Goal: Transaction & Acquisition: Purchase product/service

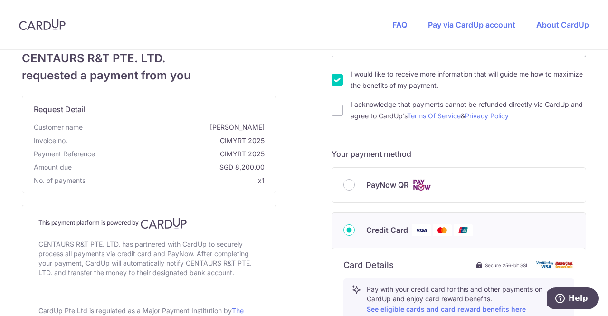
scroll to position [163, 0]
click at [351, 186] on div "PayNow QR" at bounding box center [458, 184] width 231 height 12
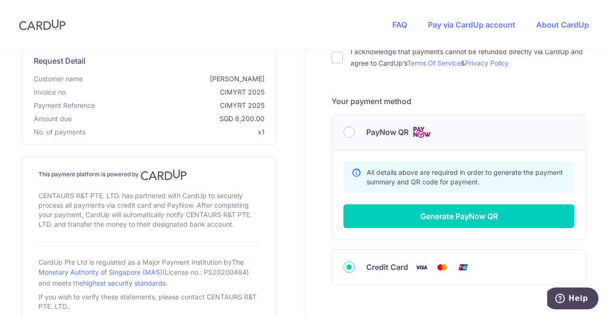
scroll to position [219, 0]
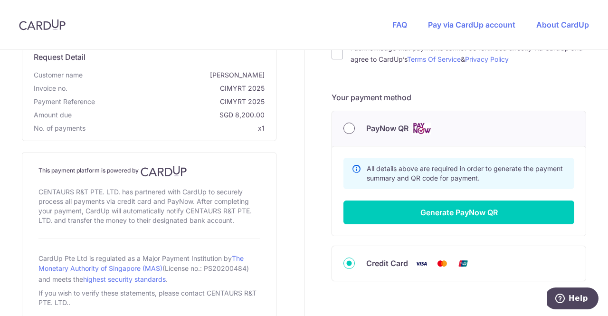
click at [345, 129] on input "PayNow QR" at bounding box center [348, 127] width 11 height 11
radio input "true"
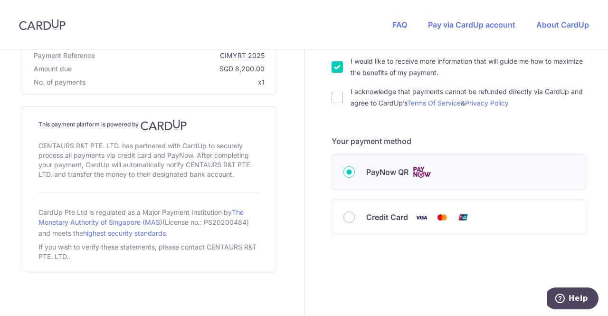
scroll to position [175, 0]
click at [347, 176] on input "PayNow QR" at bounding box center [348, 172] width 11 height 11
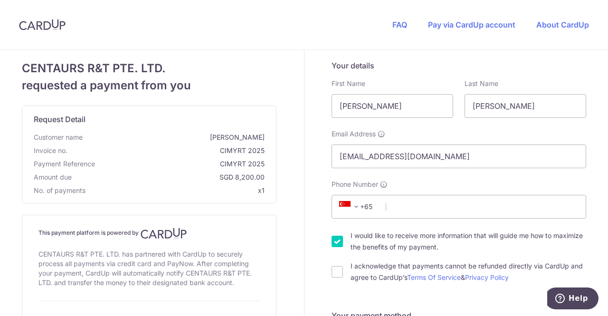
scroll to position [0, 0]
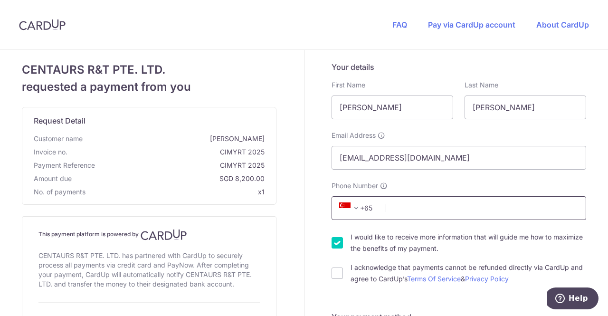
click at [411, 209] on input "Phone Number" at bounding box center [458, 208] width 254 height 24
type input "97267683"
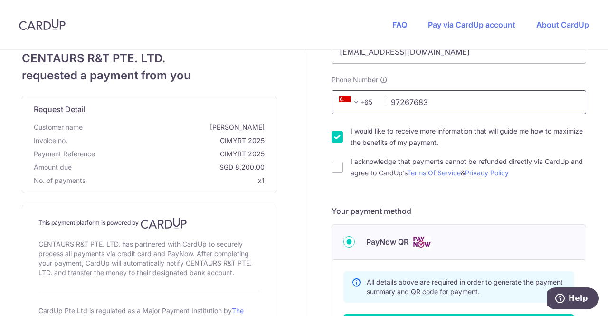
scroll to position [108, 0]
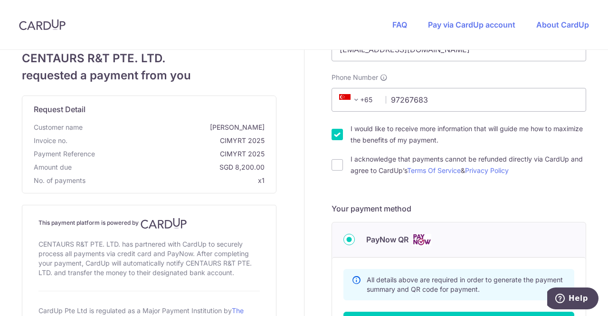
click at [331, 138] on input "I would like to receive more information that will guide me how to maximize the…" at bounding box center [336, 134] width 11 height 11
checkbox input "false"
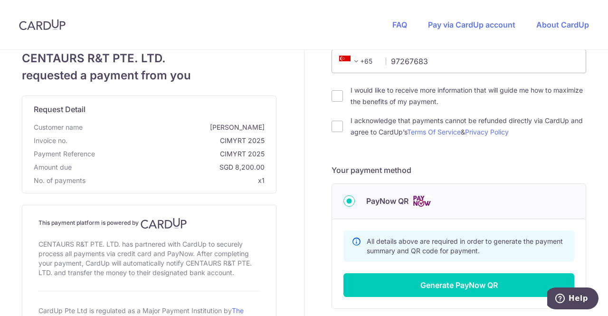
scroll to position [150, 0]
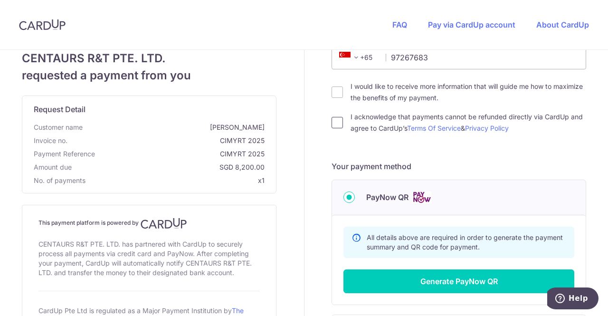
click at [336, 124] on input "I acknowledge that payments cannot be refunded directly via CardUp and agree to…" at bounding box center [336, 122] width 11 height 11
checkbox input "true"
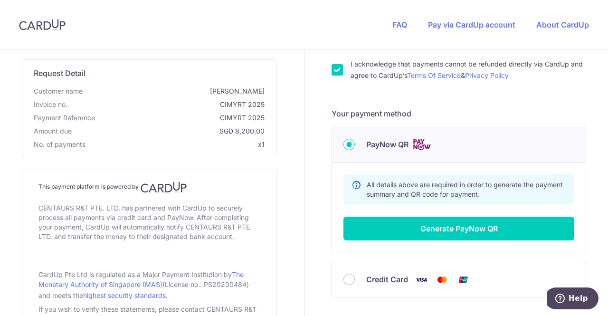
scroll to position [204, 0]
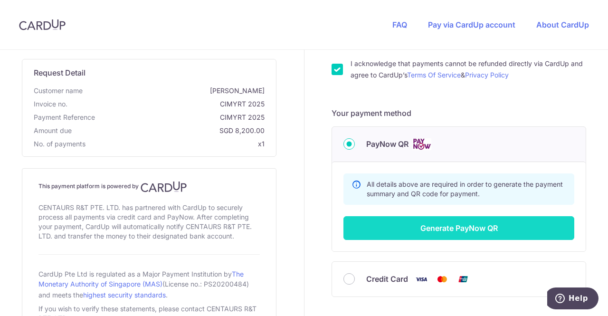
click at [450, 225] on button "Generate PayNow QR" at bounding box center [458, 228] width 231 height 24
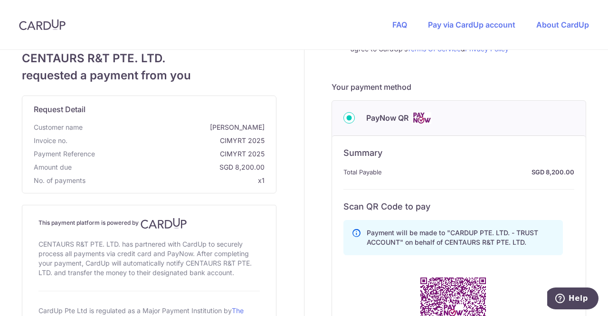
scroll to position [234, 0]
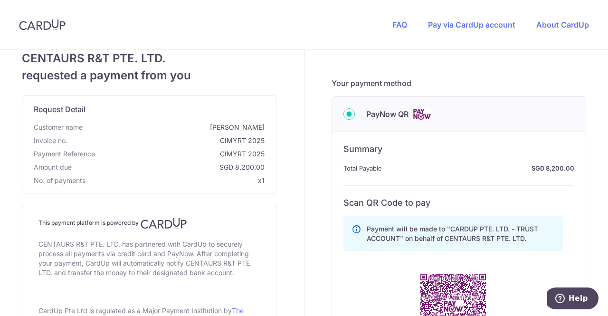
click at [346, 114] on input "PayNow QR" at bounding box center [348, 113] width 11 height 11
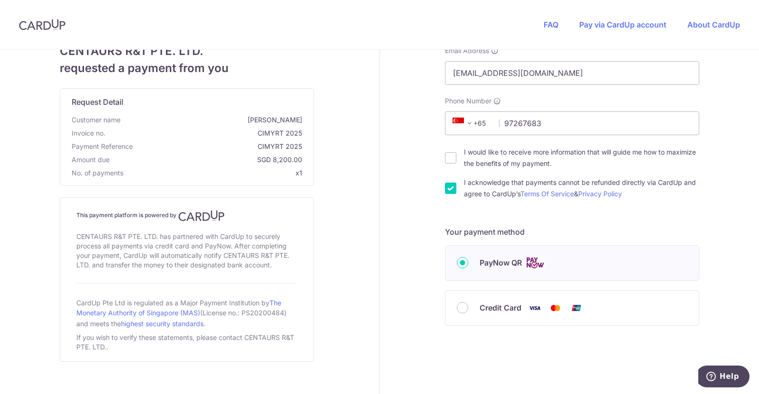
scroll to position [0, 0]
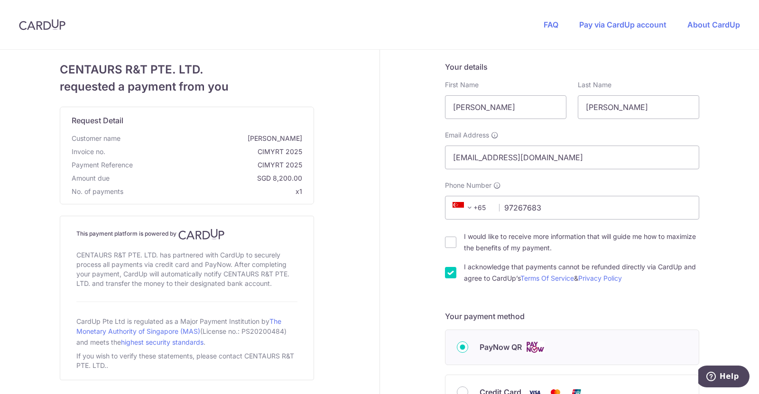
drag, startPoint x: 599, startPoint y: 1, endPoint x: 387, endPoint y: 155, distance: 261.3
click at [387, 155] on div "Your details First Name [PERSON_NAME] Last Name [PERSON_NAME] Email Address [EM…" at bounding box center [572, 270] width 385 height 441
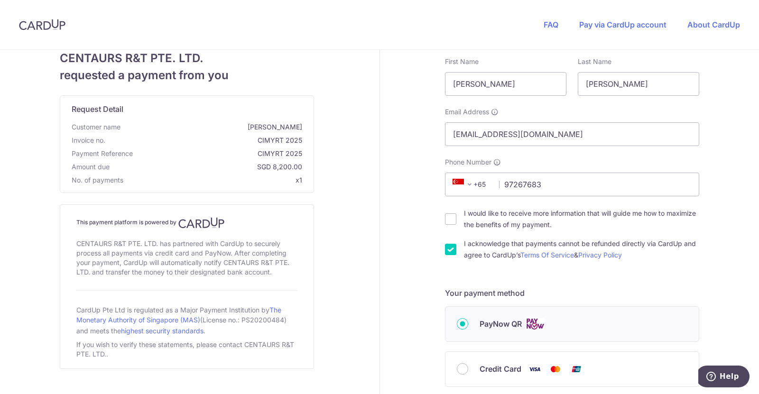
scroll to position [22, 0]
